Goal: Find specific page/section: Find specific page/section

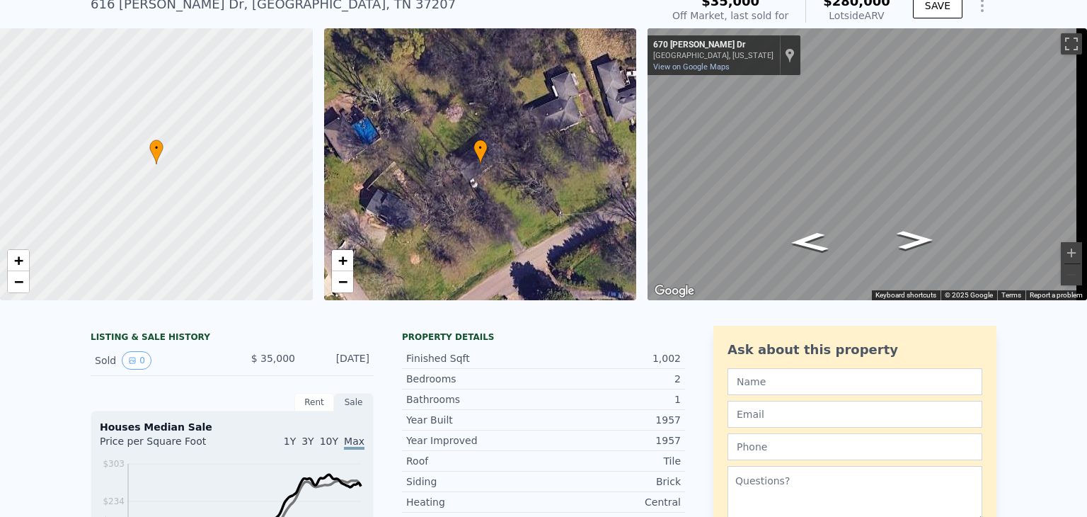
scroll to position [52, 0]
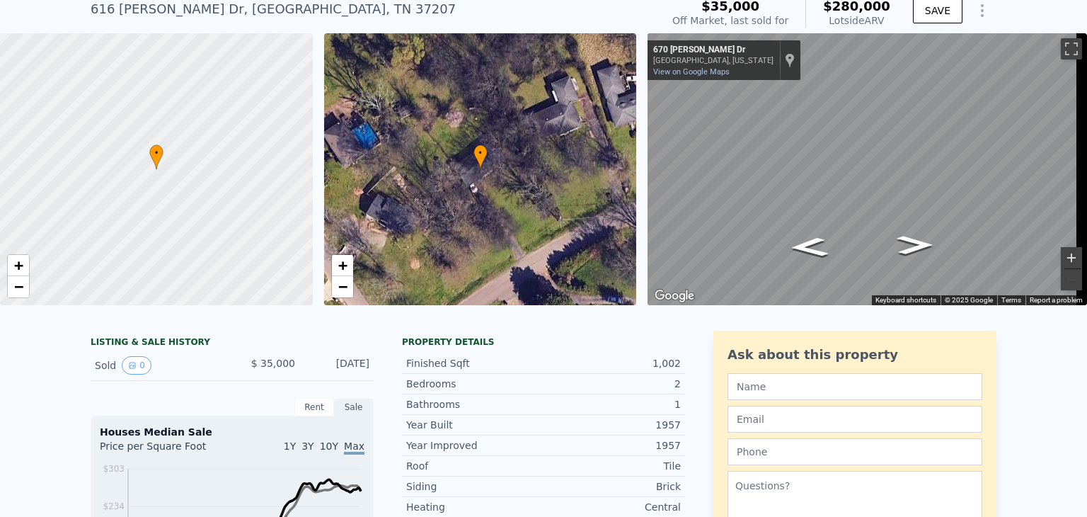
click at [1061, 259] on button "Zoom in" at bounding box center [1071, 257] width 21 height 21
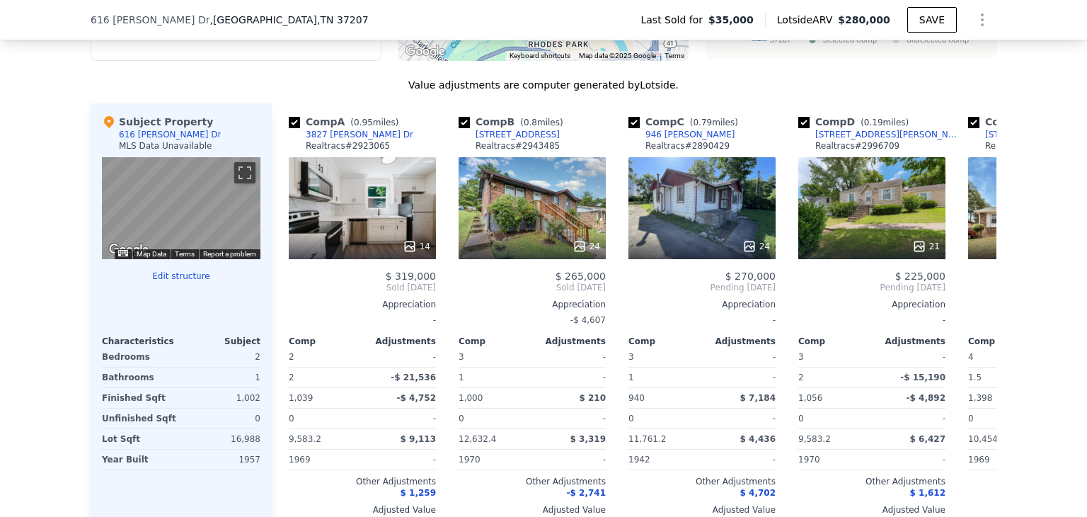
scroll to position [1326, 0]
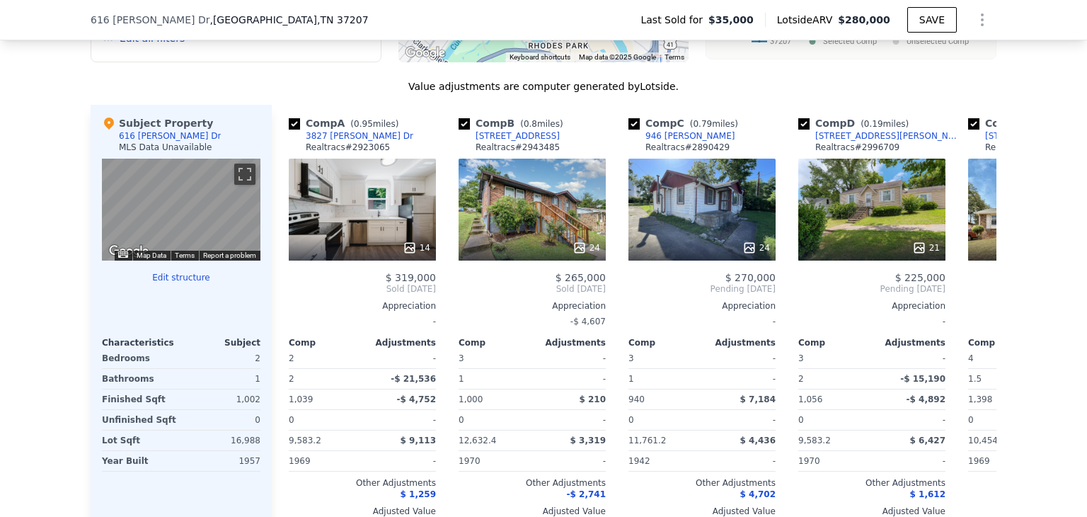
click at [976, 296] on icon at bounding box center [980, 289] width 8 height 14
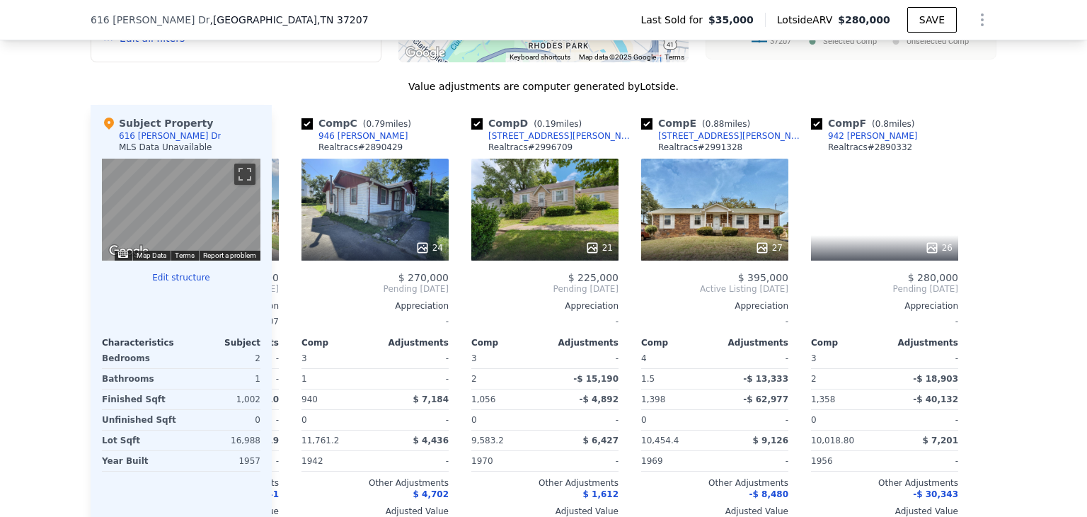
scroll to position [0, 328]
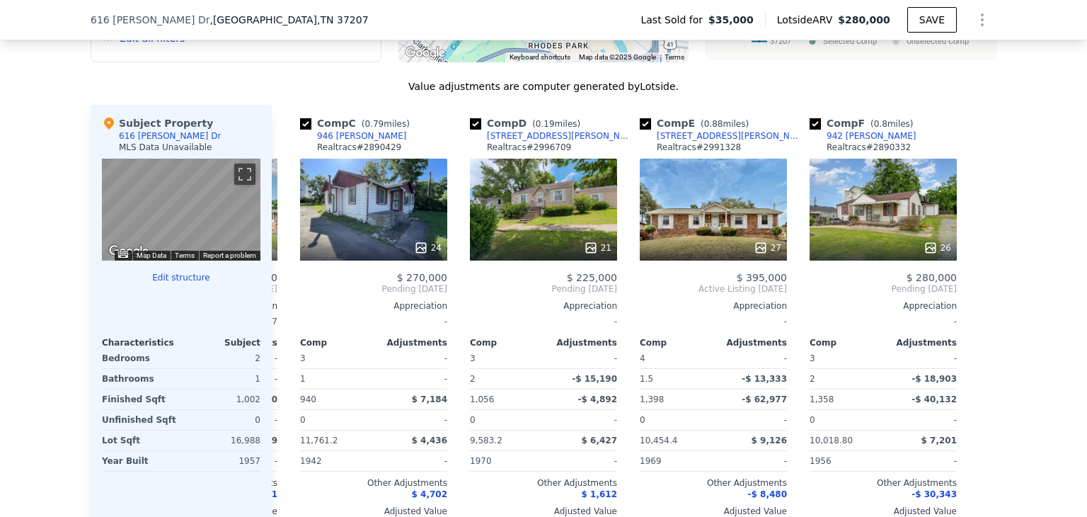
click at [286, 298] on icon at bounding box center [289, 289] width 28 height 28
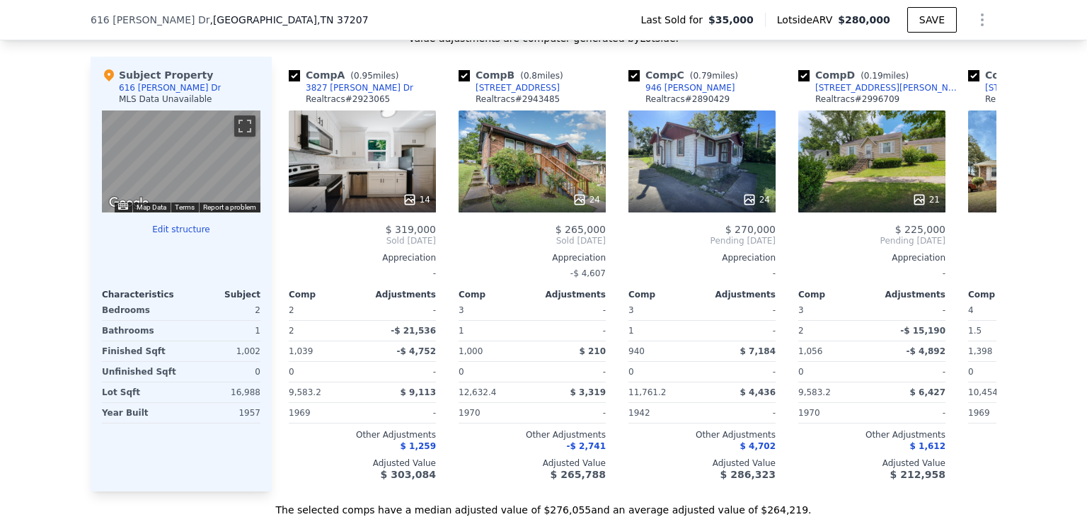
scroll to position [1375, 0]
click at [976, 247] on icon at bounding box center [980, 240] width 8 height 14
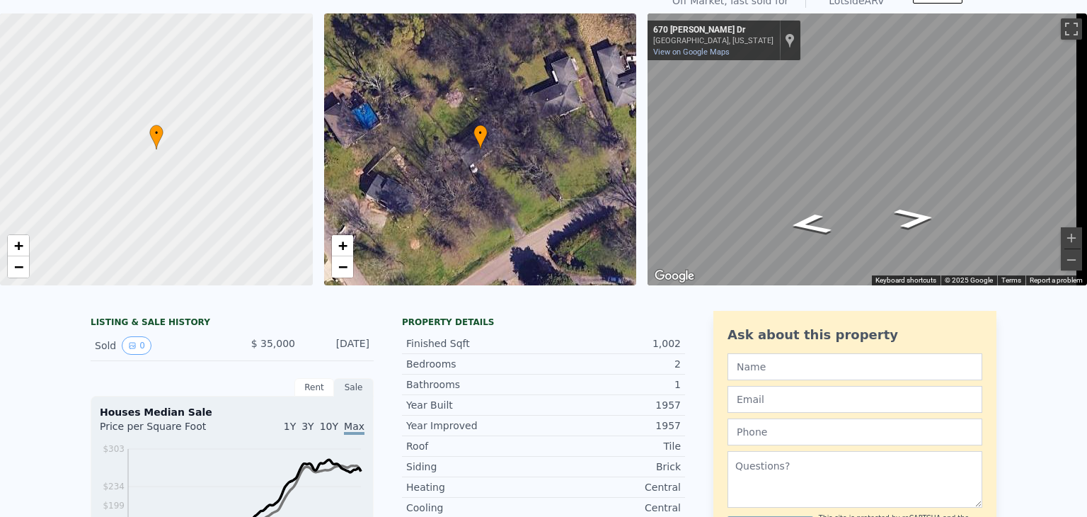
scroll to position [0, 0]
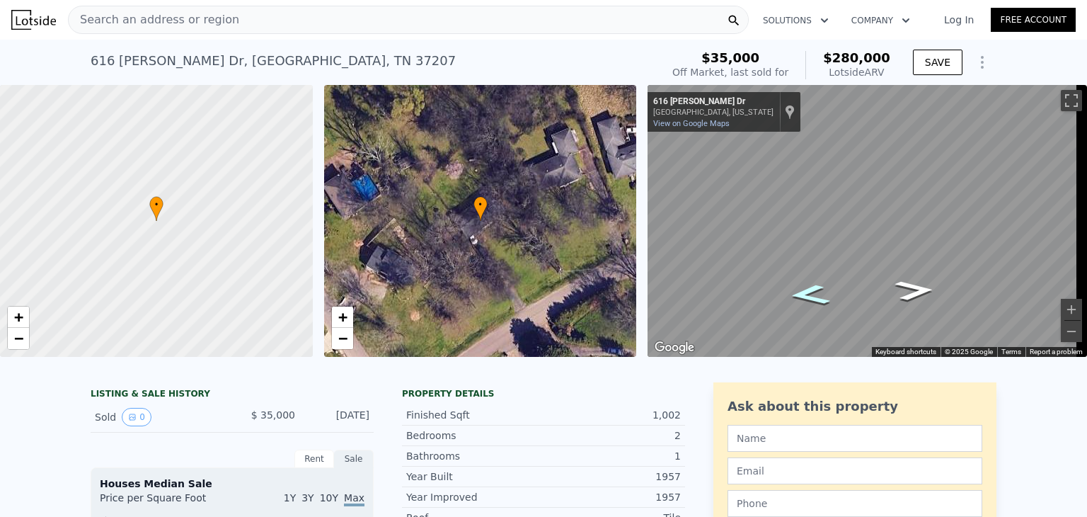
click at [803, 295] on icon "Go Southwest, Pierpoint Dr" at bounding box center [810, 295] width 76 height 30
click at [803, 295] on icon "Go Southwest, Pierpoint Dr" at bounding box center [810, 295] width 79 height 31
click at [803, 295] on icon "Go Southwest, Pierpoint Dr" at bounding box center [810, 296] width 81 height 32
click at [803, 295] on icon "Go Southwest, Pierpoint Dr" at bounding box center [811, 296] width 82 height 32
click at [1080, 188] on div "Search an address or region Solutions Company Open main menu Log In Free Accoun…" at bounding box center [543, 258] width 1087 height 517
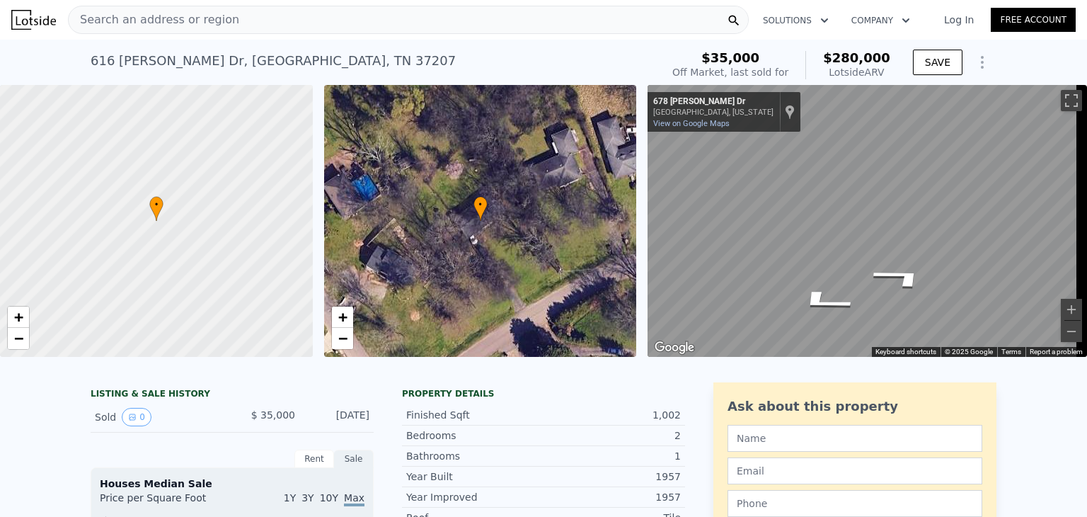
click at [1087, 179] on div "Search an address or region Solutions Company Open main menu Log In Free Accoun…" at bounding box center [543, 258] width 1087 height 517
click at [1087, 151] on div "Search an address or region Solutions Company Open main menu Log In Free Accoun…" at bounding box center [543, 258] width 1087 height 517
click at [190, 14] on span "Search an address or region" at bounding box center [154, 19] width 171 height 17
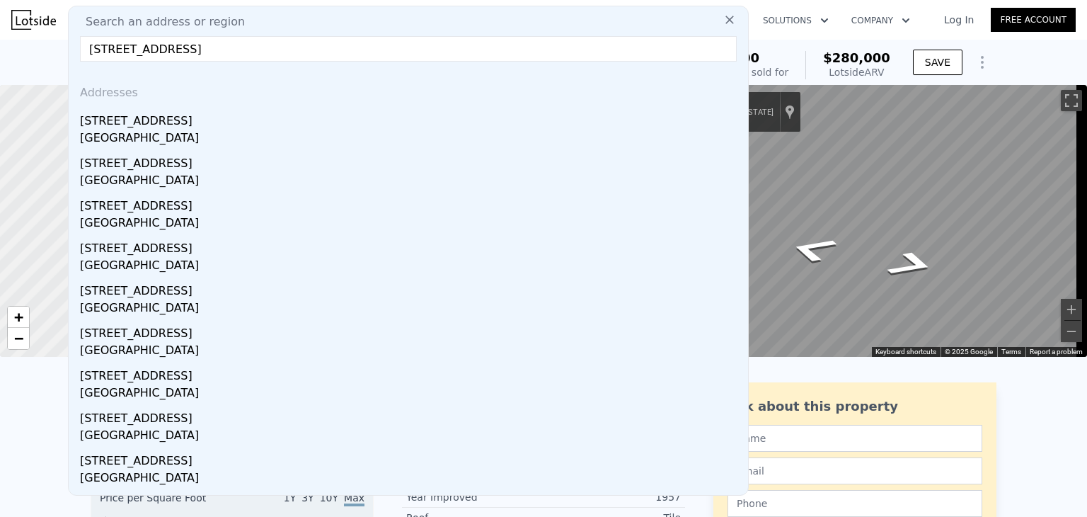
type input "[STREET_ADDRESS]"
click at [137, 130] on div "[GEOGRAPHIC_DATA]" at bounding box center [411, 140] width 663 height 20
